Goal: Task Accomplishment & Management: Use online tool/utility

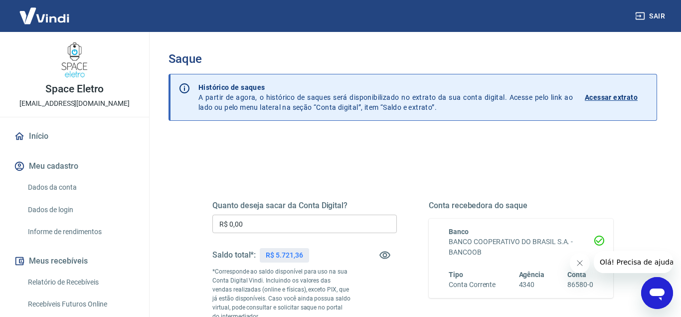
drag, startPoint x: 304, startPoint y: 193, endPoint x: 307, endPoint y: 197, distance: 5.1
click at [306, 192] on div "Quanto deseja sacar da Conta Digital? R$ 0,00 ​ Saldo total*: R$ 5.721,36 *Corr…" at bounding box center [412, 280] width 401 height 209
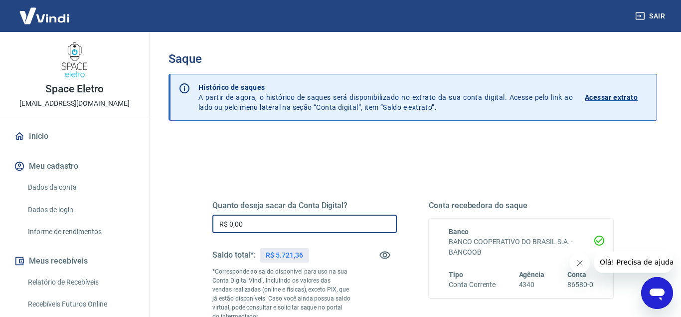
click at [272, 223] on input "R$ 0,00" at bounding box center [304, 223] width 184 height 18
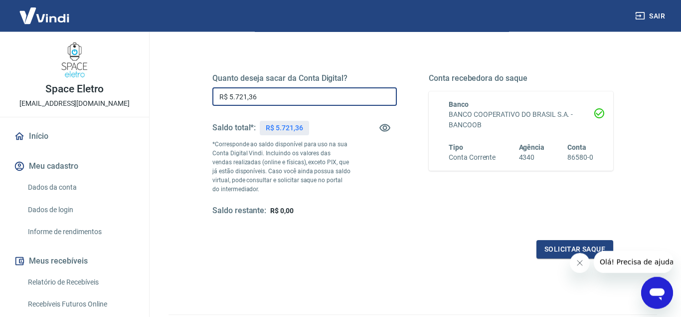
scroll to position [136, 0]
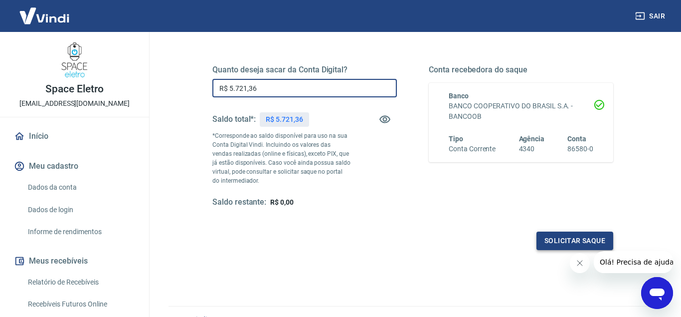
type input "R$ 5.721,36"
click at [550, 236] on button "Solicitar saque" at bounding box center [574, 240] width 77 height 18
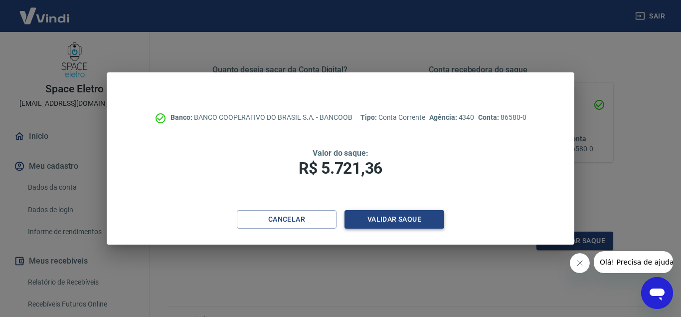
click at [402, 219] on button "Validar saque" at bounding box center [394, 219] width 100 height 18
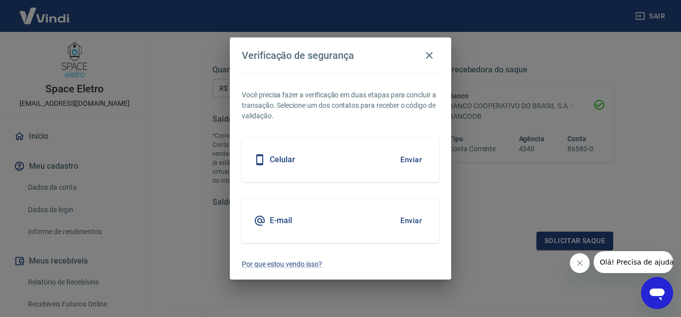
click at [420, 217] on button "Enviar" at bounding box center [411, 220] width 32 height 21
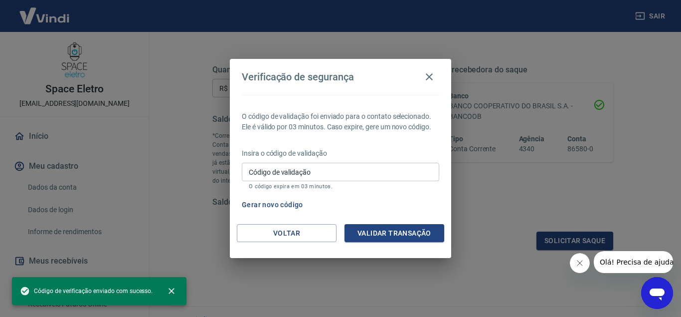
click at [275, 163] on input "Código de validação" at bounding box center [340, 172] width 197 height 18
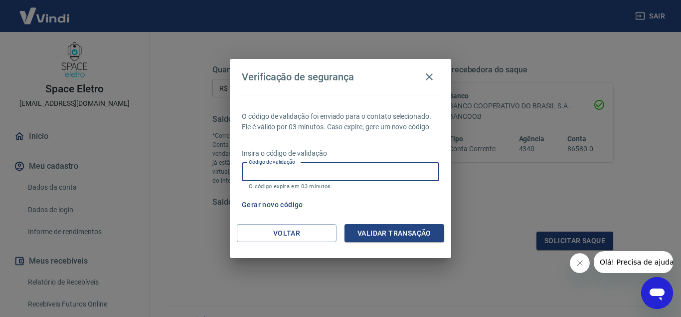
click at [394, 179] on input "Código de validação" at bounding box center [340, 172] width 197 height 18
type input "103786"
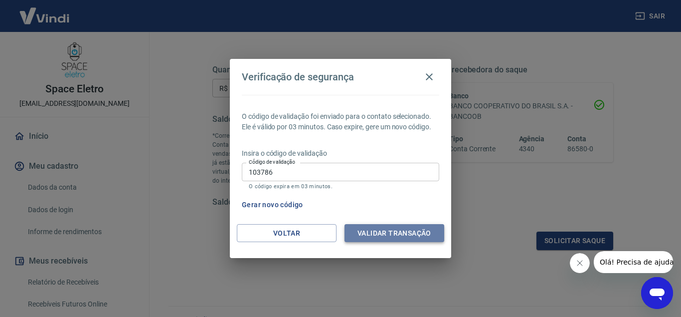
click at [366, 233] on button "Validar transação" at bounding box center [394, 233] width 100 height 18
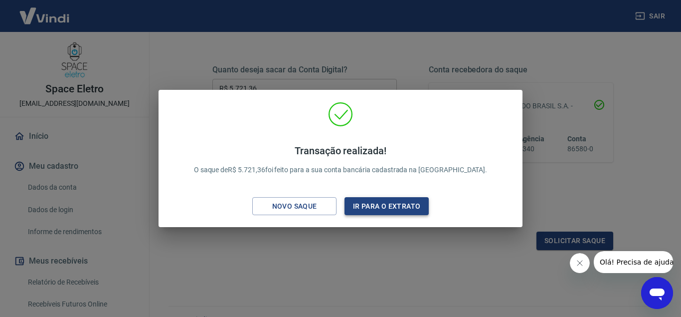
click at [417, 205] on button "Ir para o extrato" at bounding box center [386, 206] width 84 height 18
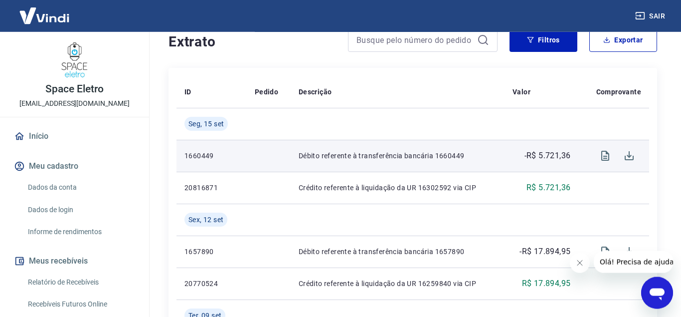
scroll to position [203, 0]
